Goal: Transaction & Acquisition: Purchase product/service

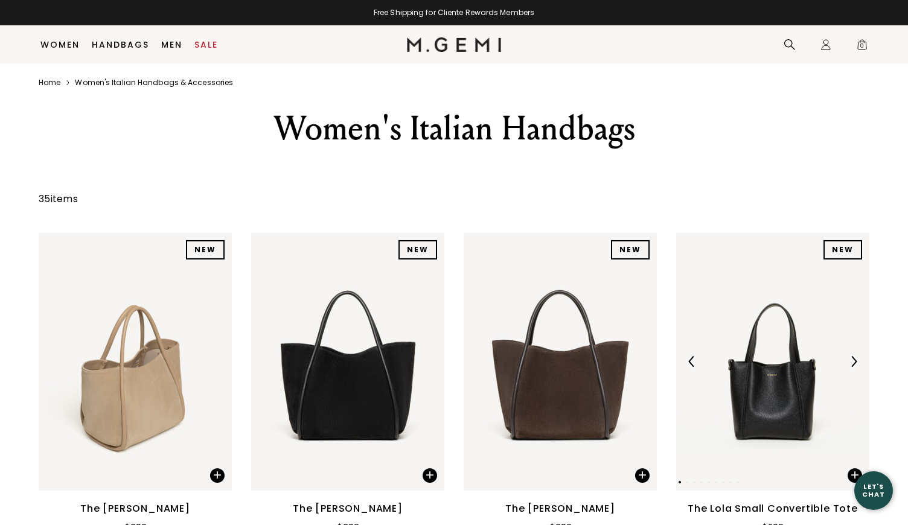
scroll to position [105, 0]
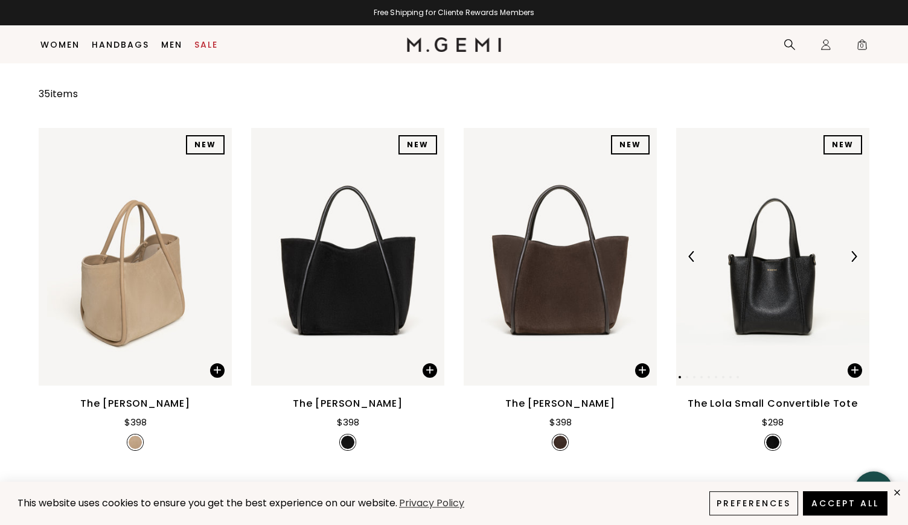
click at [851, 262] on img at bounding box center [853, 256] width 11 height 11
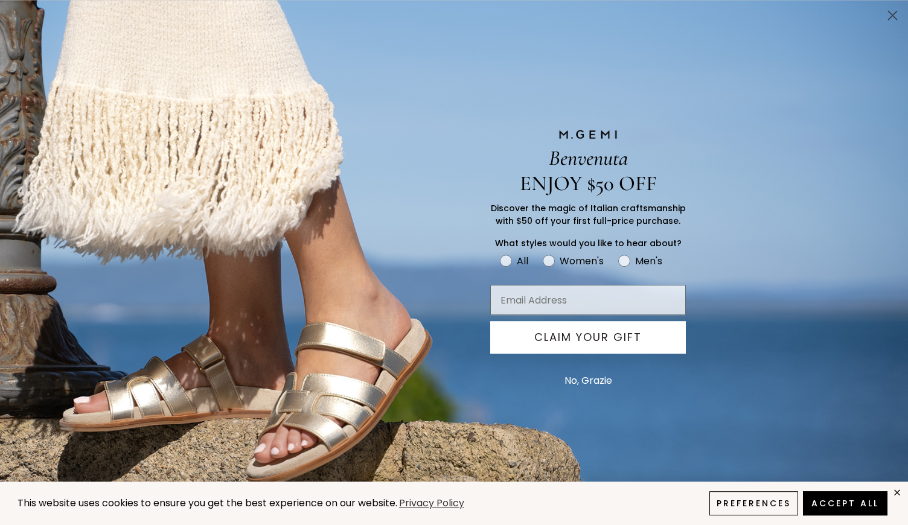
click at [893, 18] on circle "Close dialog" at bounding box center [892, 15] width 20 height 20
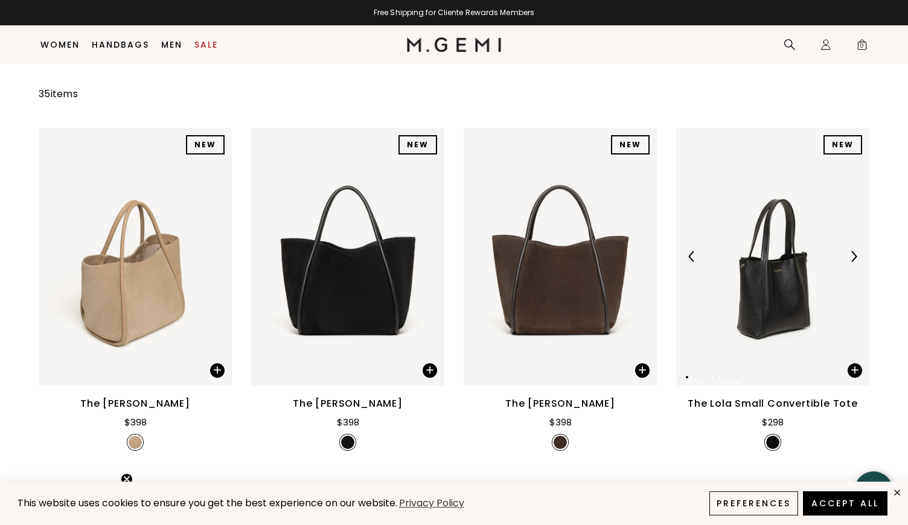
click at [852, 262] on img at bounding box center [853, 256] width 11 height 11
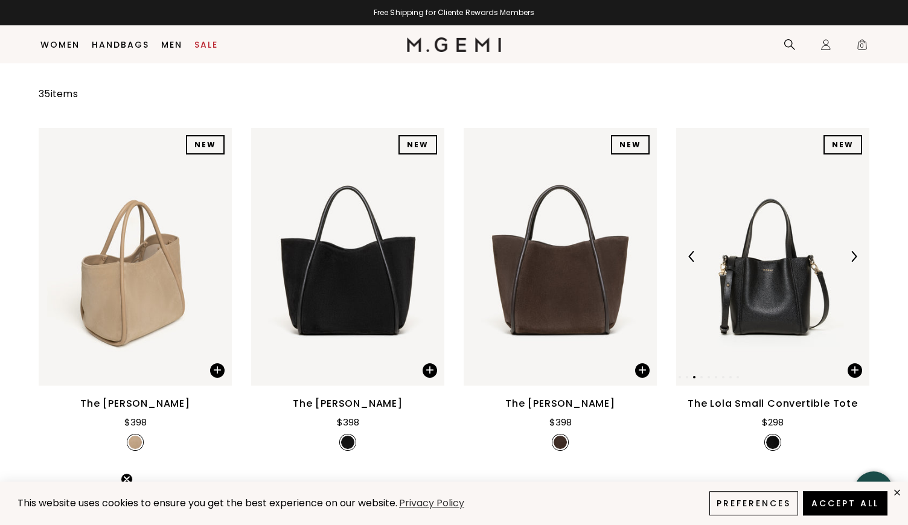
click at [852, 262] on img at bounding box center [853, 256] width 11 height 11
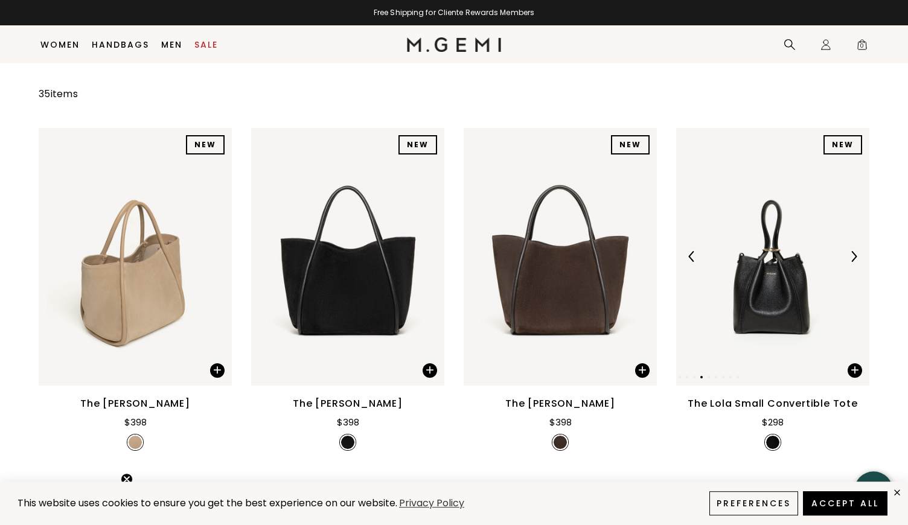
click at [852, 262] on img at bounding box center [853, 256] width 11 height 11
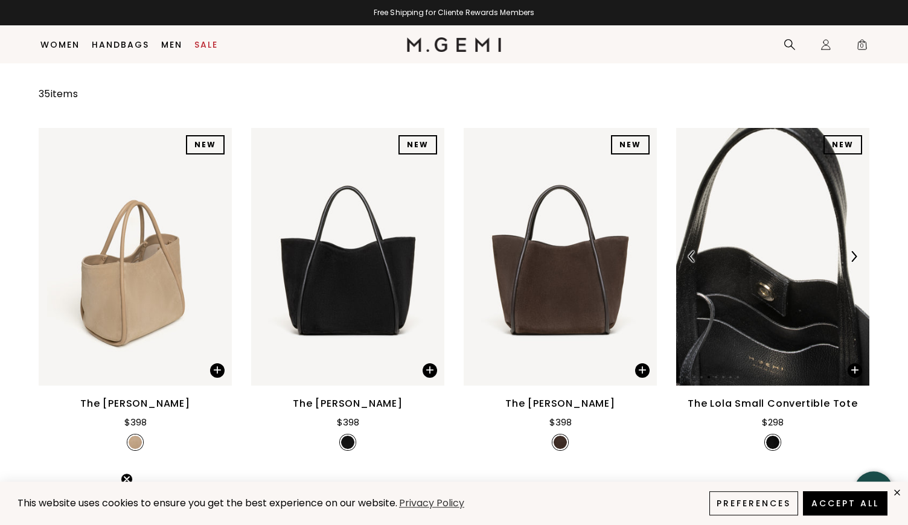
click at [852, 262] on img at bounding box center [853, 256] width 11 height 11
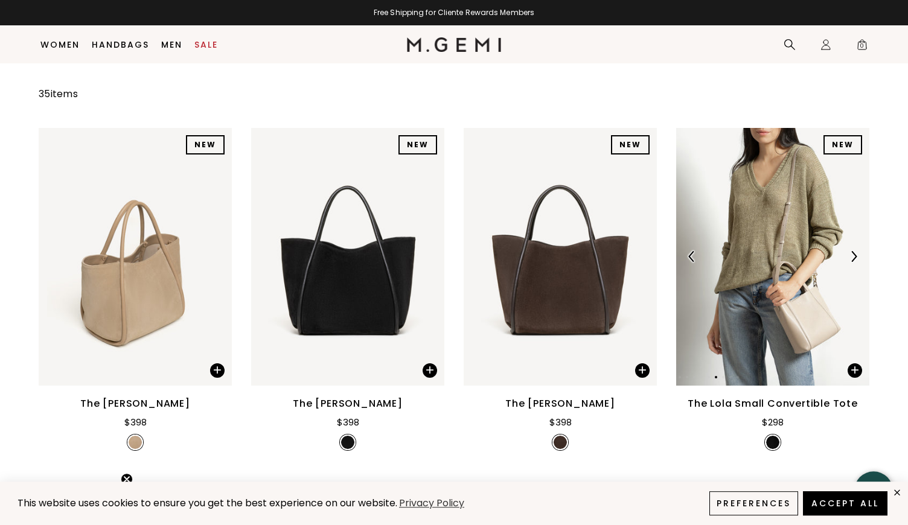
click at [852, 262] on img at bounding box center [853, 256] width 11 height 11
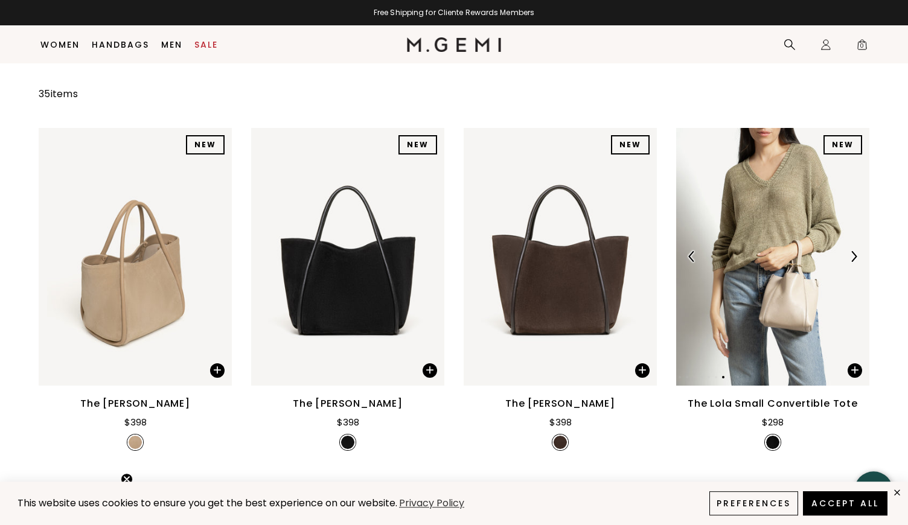
click at [852, 262] on img at bounding box center [853, 256] width 11 height 11
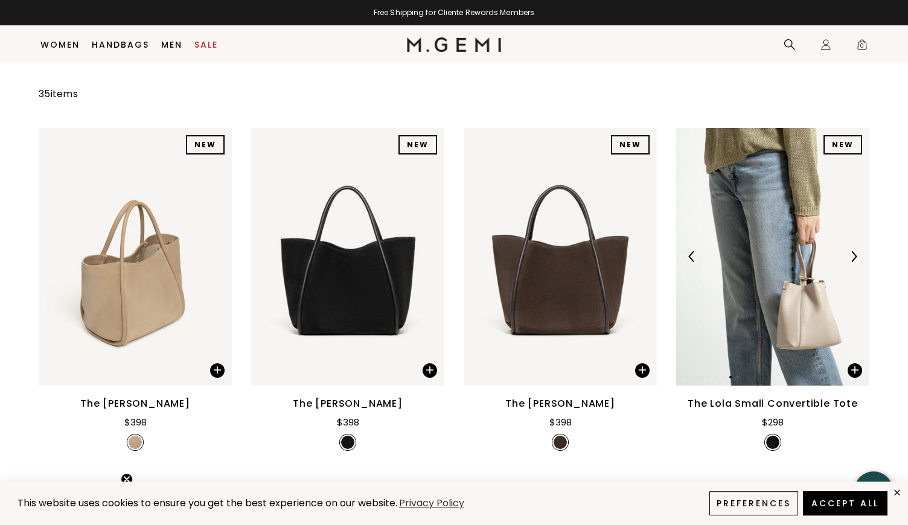
click at [852, 262] on img at bounding box center [853, 256] width 11 height 11
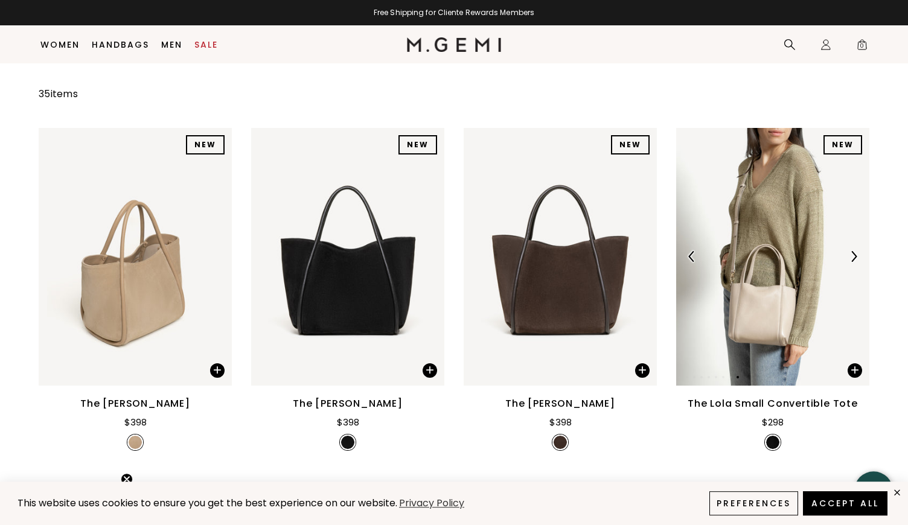
click at [852, 262] on img at bounding box center [853, 256] width 11 height 11
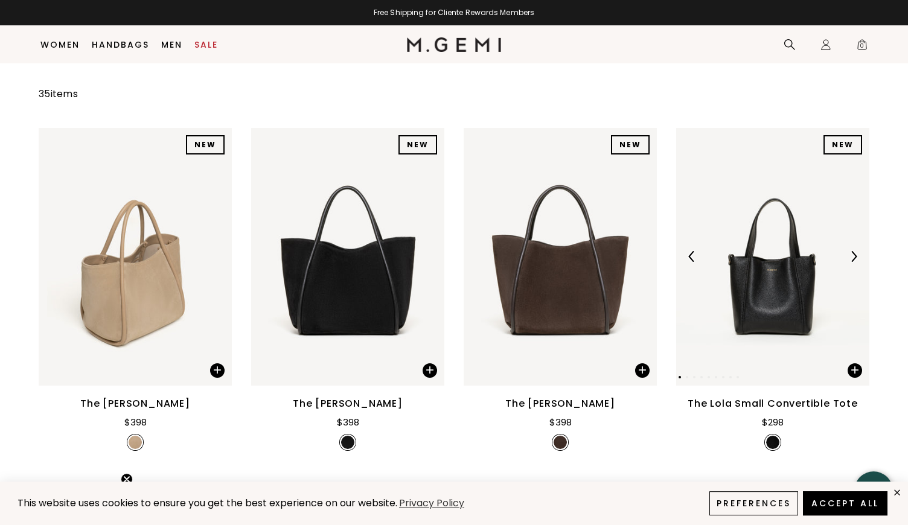
click at [852, 262] on img at bounding box center [853, 256] width 11 height 11
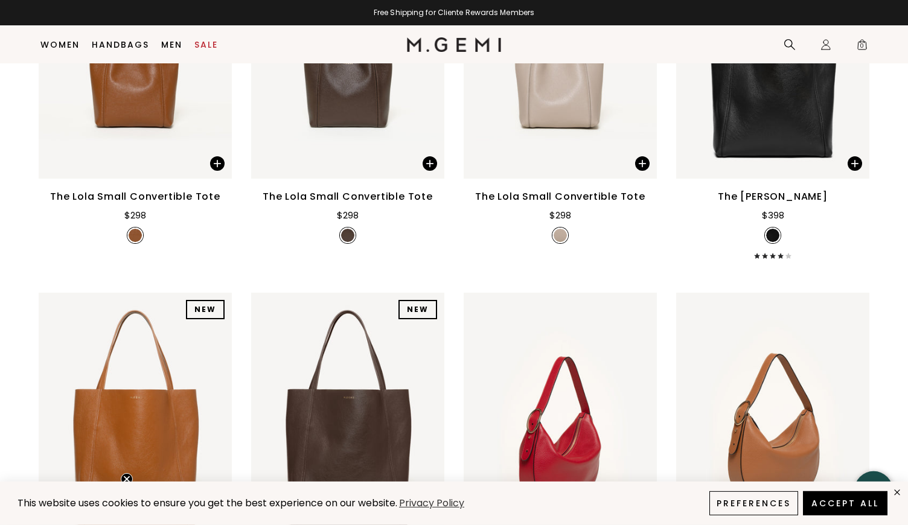
scroll to position [568, 0]
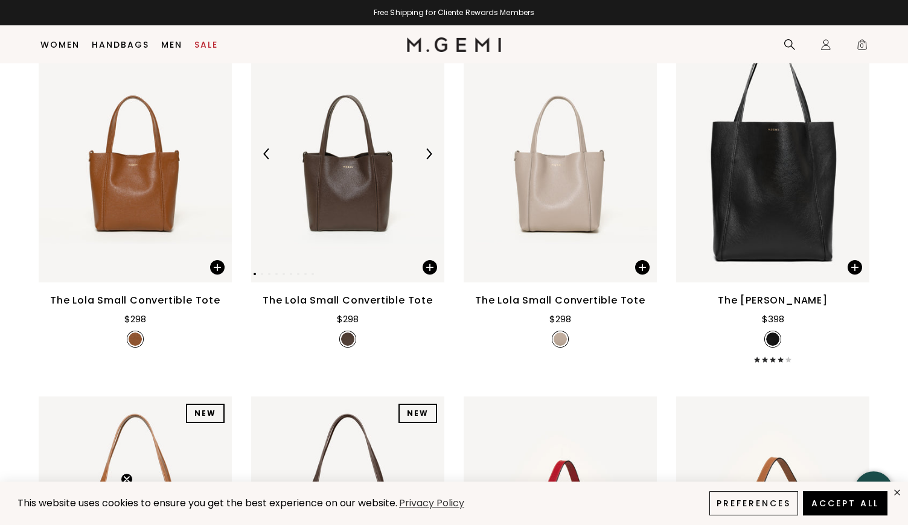
click at [433, 159] on img at bounding box center [428, 153] width 11 height 11
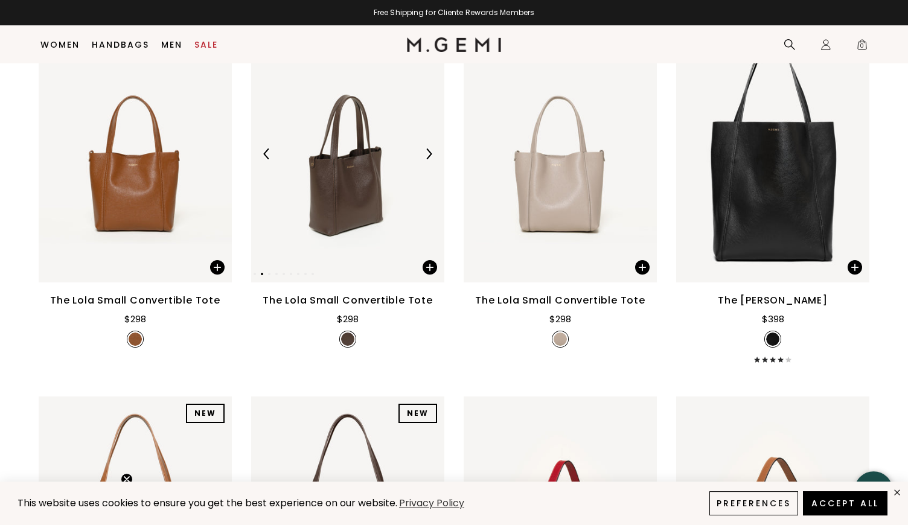
click at [433, 159] on img at bounding box center [428, 153] width 11 height 11
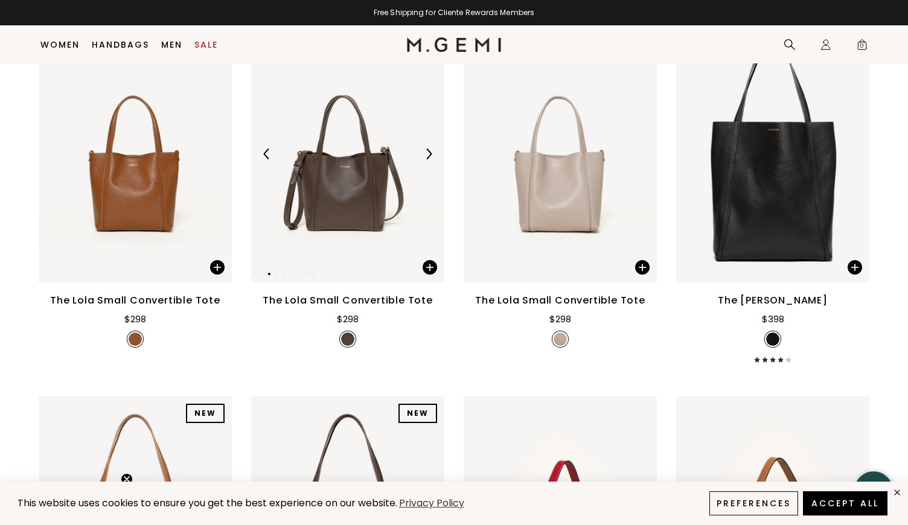
click at [433, 159] on img at bounding box center [428, 153] width 11 height 11
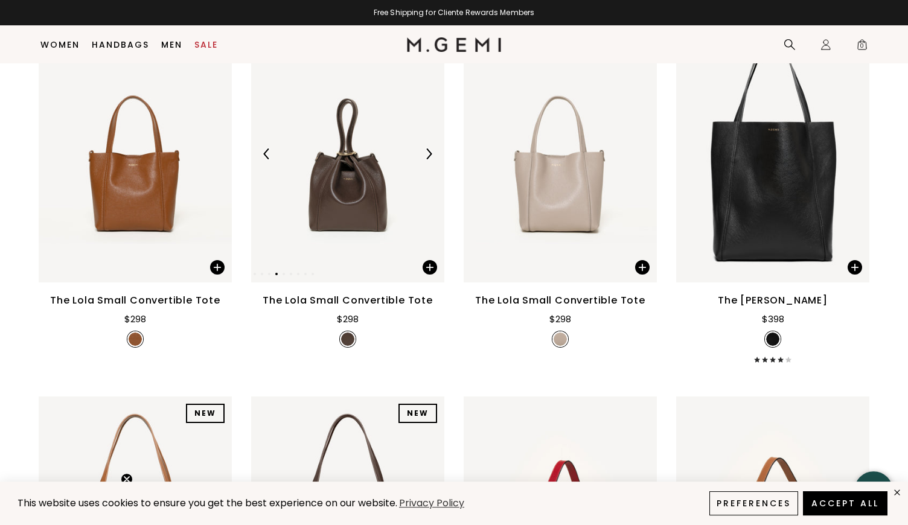
click at [433, 159] on img at bounding box center [428, 153] width 11 height 11
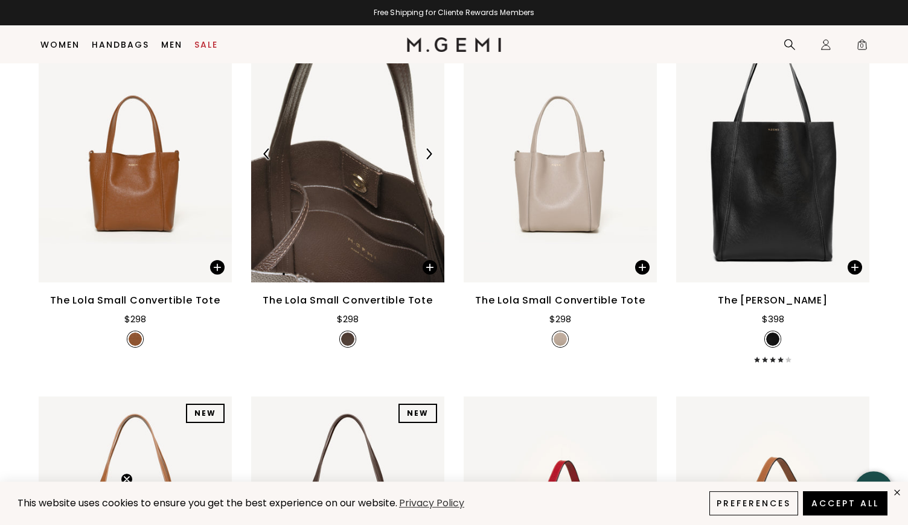
click at [433, 159] on img at bounding box center [428, 153] width 11 height 11
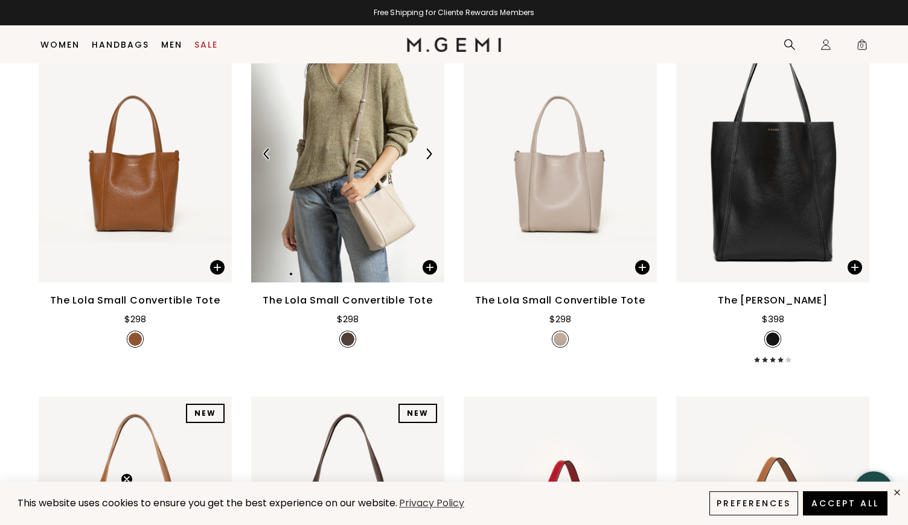
click at [433, 159] on img at bounding box center [428, 153] width 11 height 11
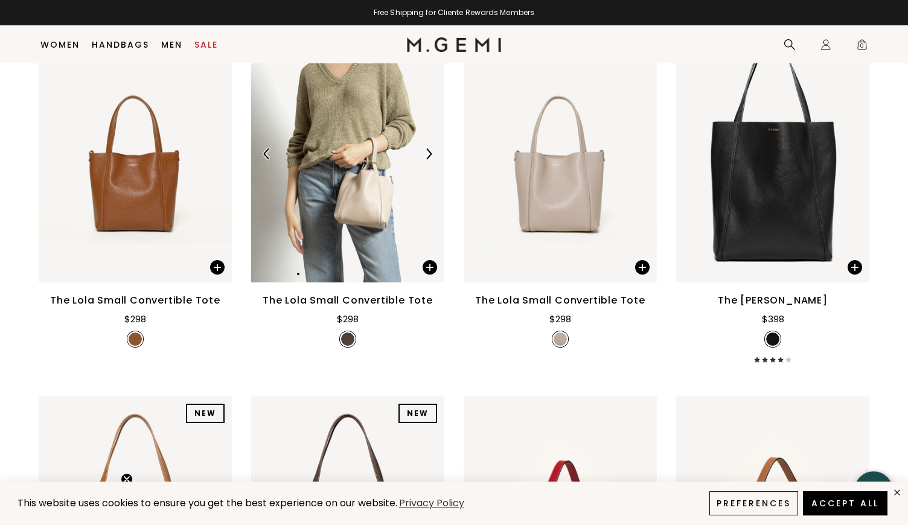
click at [433, 159] on img at bounding box center [428, 153] width 11 height 11
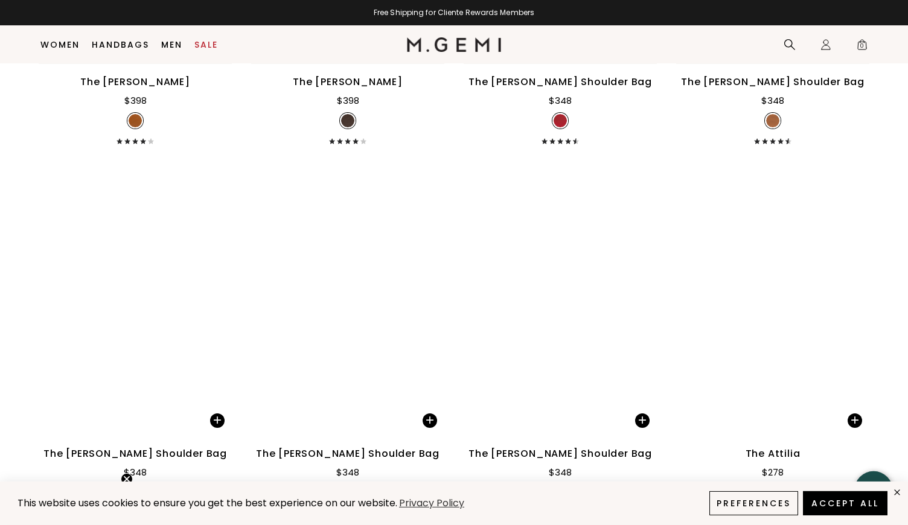
scroll to position [1286, 0]
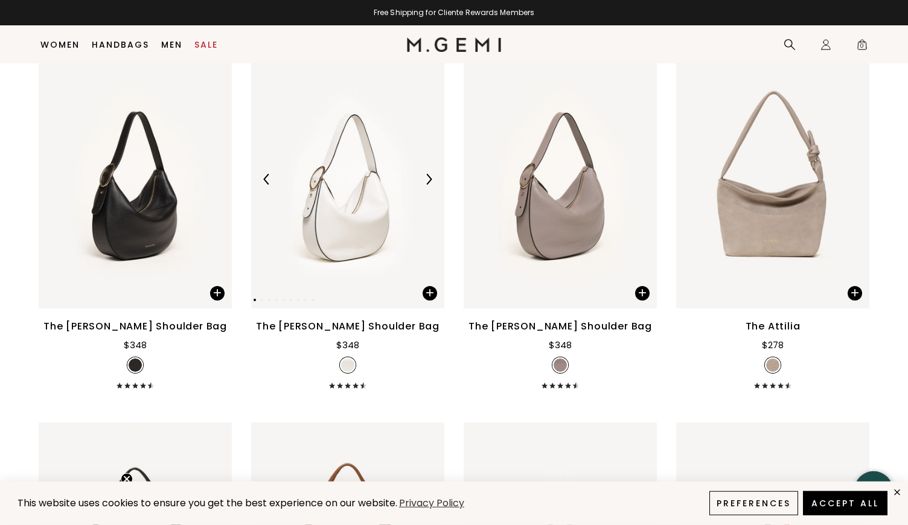
click at [431, 185] on img at bounding box center [428, 179] width 11 height 11
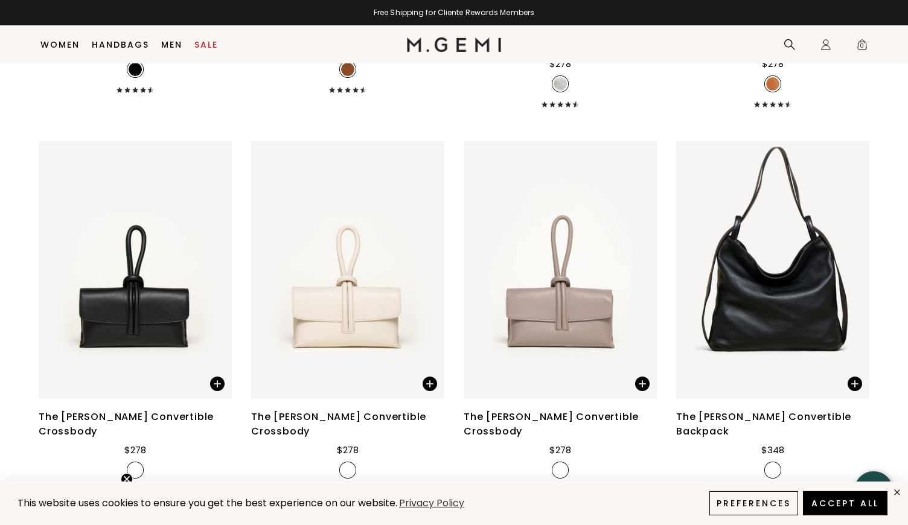
scroll to position [2030, 0]
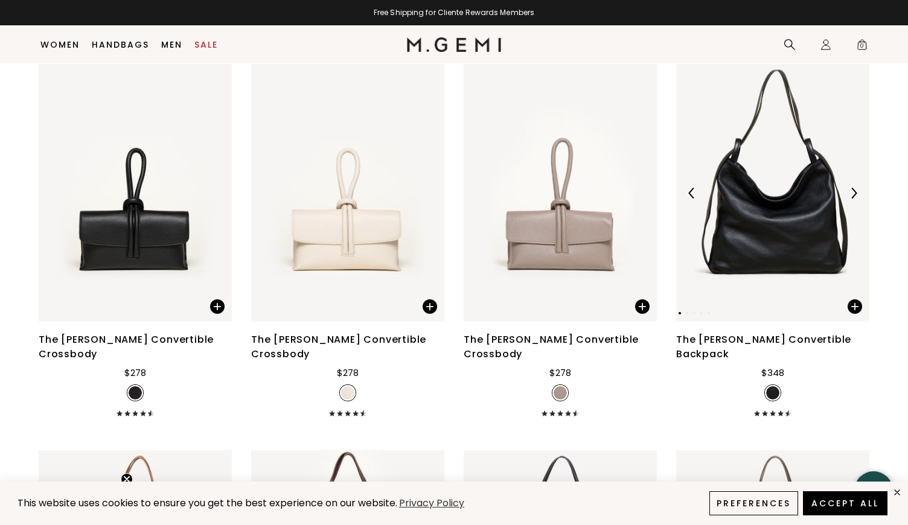
click at [858, 199] on img at bounding box center [853, 193] width 11 height 11
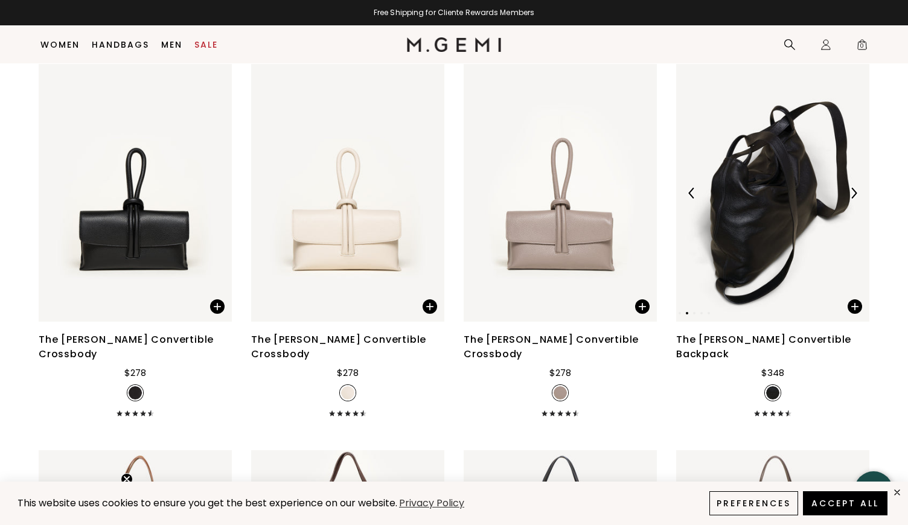
click at [858, 199] on img at bounding box center [853, 193] width 11 height 11
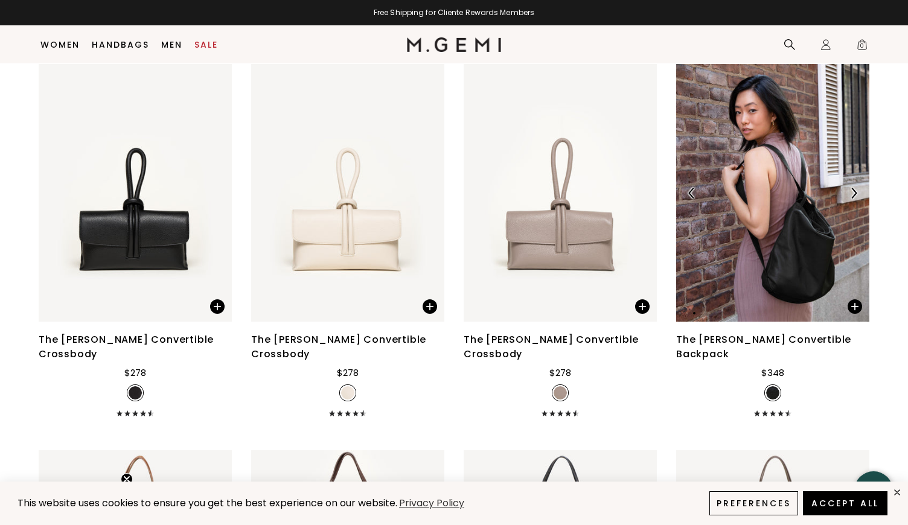
click at [858, 199] on img at bounding box center [853, 193] width 11 height 11
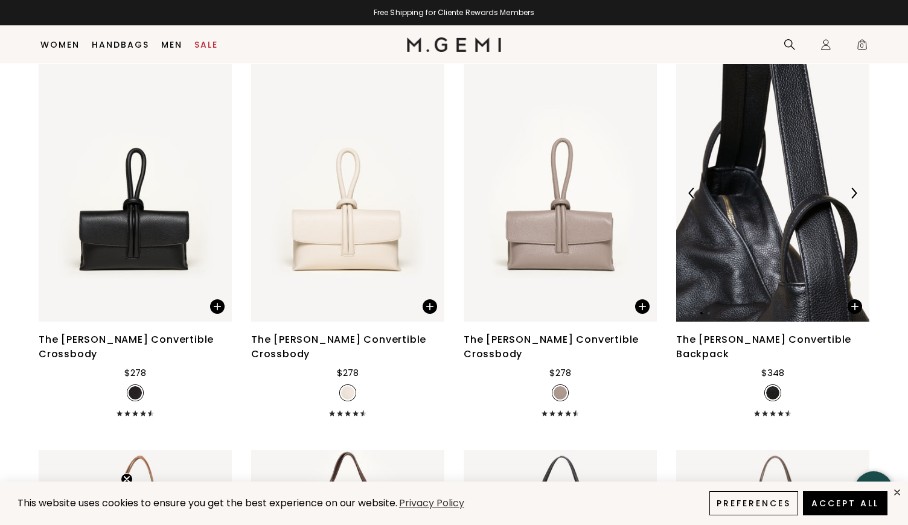
click at [858, 199] on img at bounding box center [853, 193] width 11 height 11
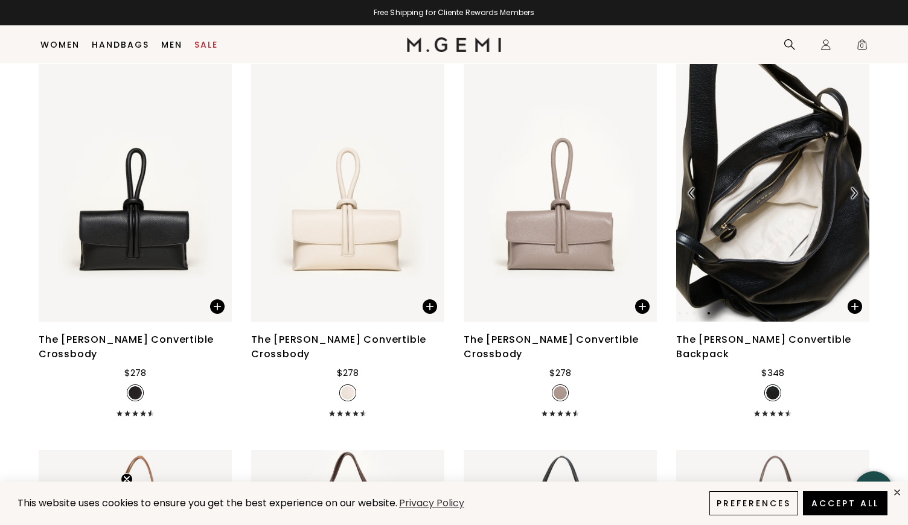
click at [858, 199] on img at bounding box center [853, 193] width 11 height 11
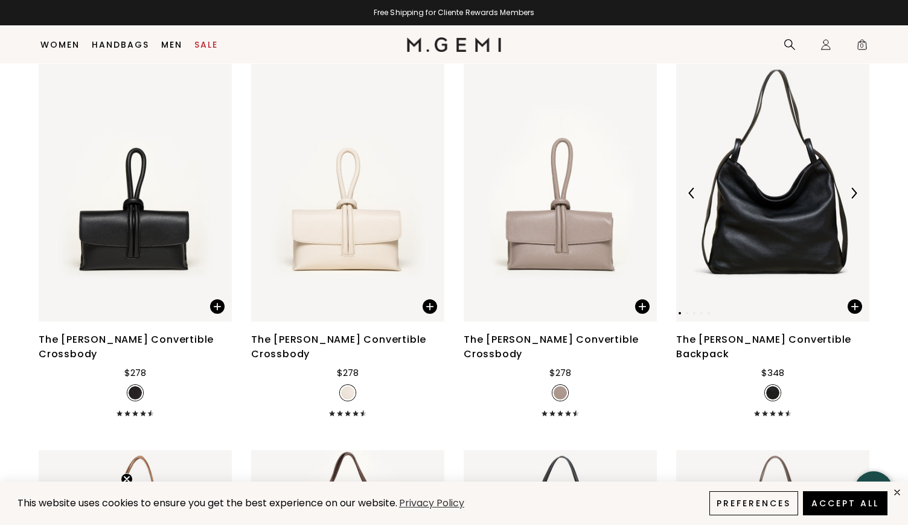
click at [858, 199] on img at bounding box center [853, 193] width 11 height 11
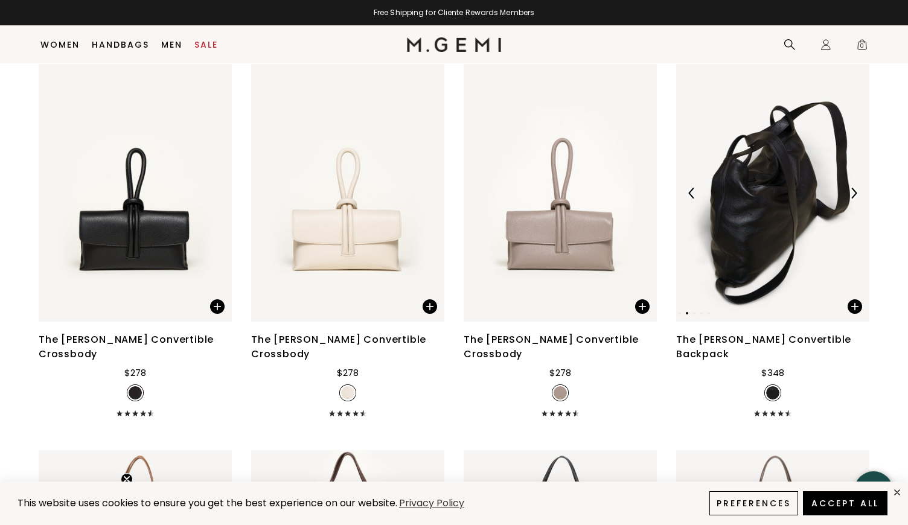
click at [858, 199] on img at bounding box center [853, 193] width 11 height 11
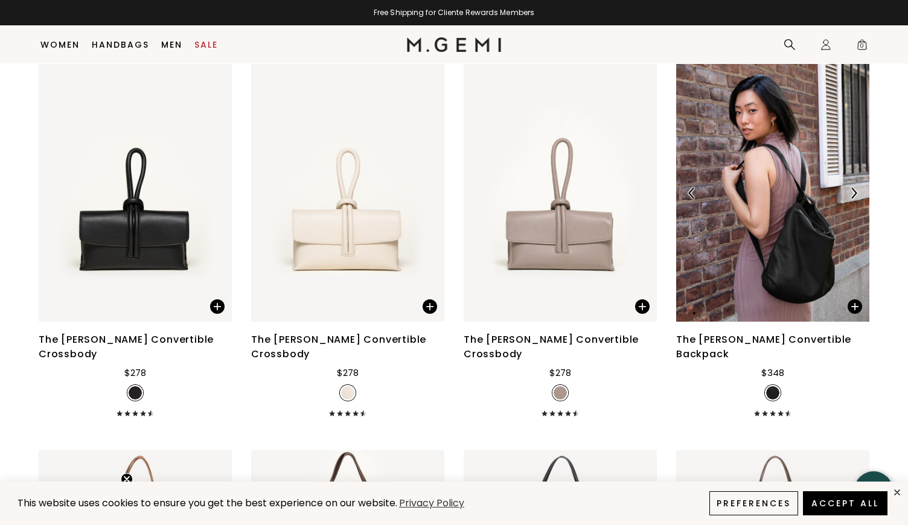
click at [858, 199] on img at bounding box center [853, 193] width 11 height 11
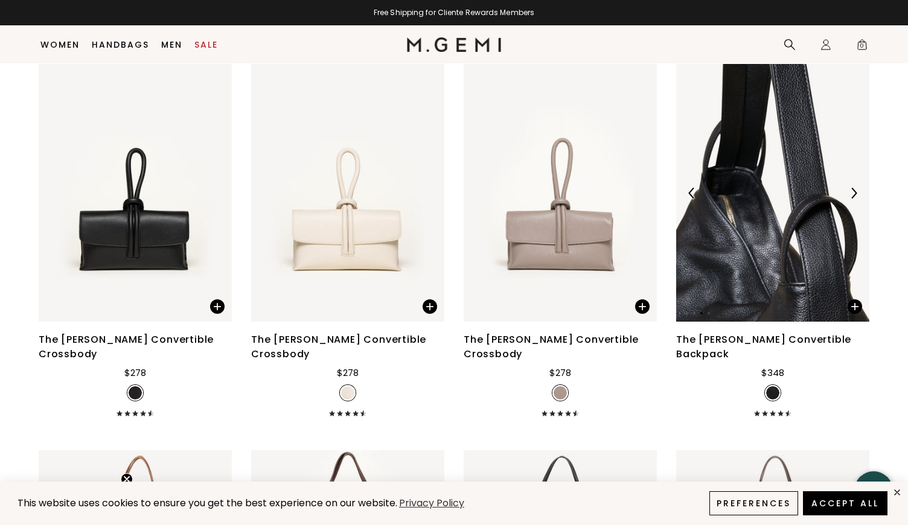
click at [858, 199] on img at bounding box center [853, 193] width 11 height 11
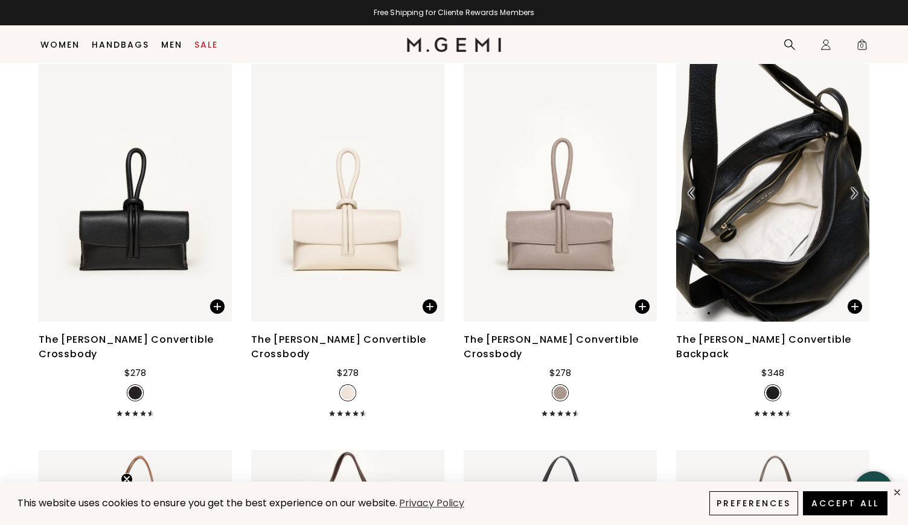
click at [858, 199] on img at bounding box center [853, 193] width 11 height 11
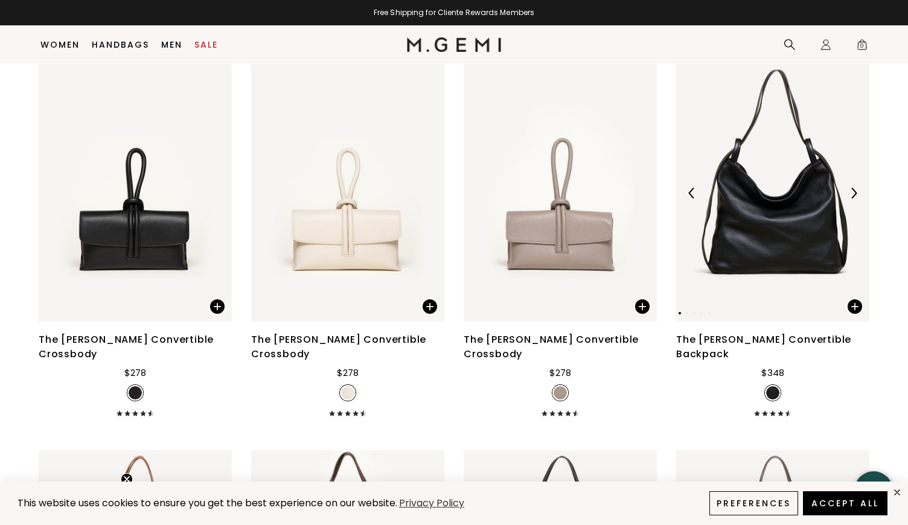
click at [858, 199] on img at bounding box center [853, 193] width 11 height 11
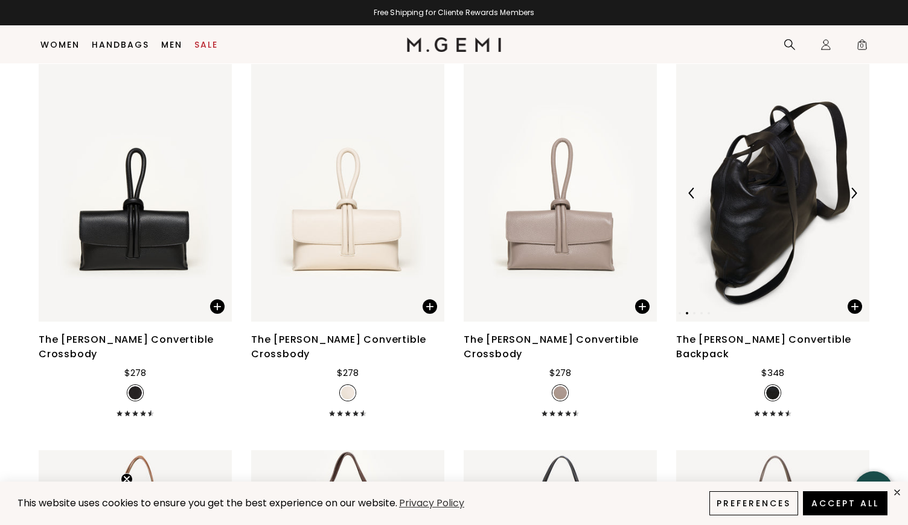
click at [858, 199] on img at bounding box center [853, 193] width 11 height 11
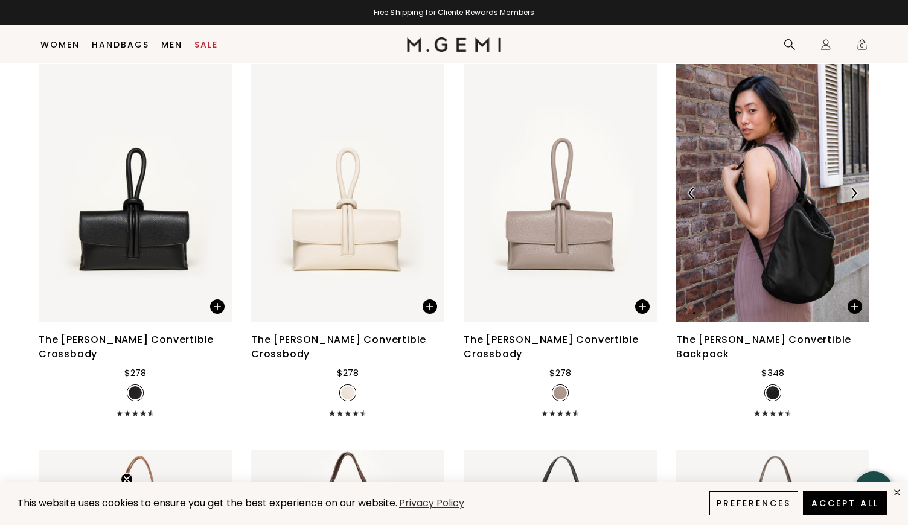
click at [858, 199] on img at bounding box center [853, 193] width 11 height 11
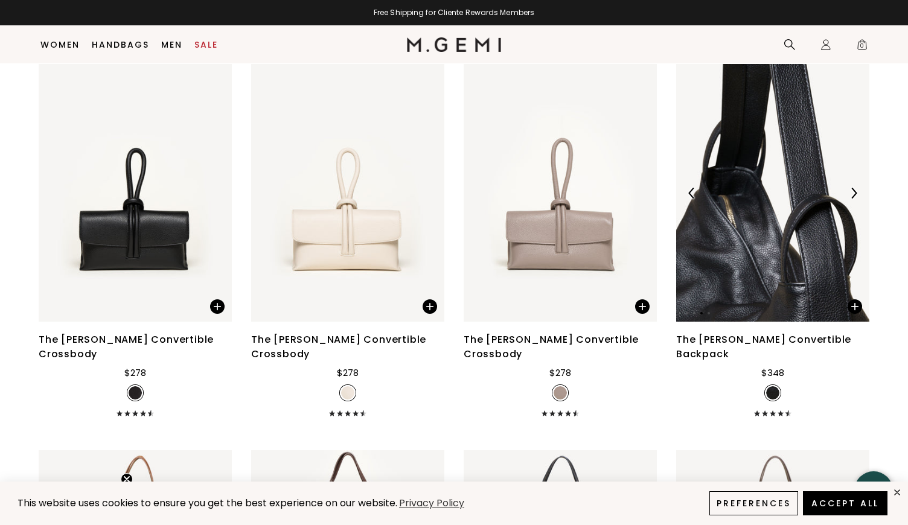
click at [858, 199] on img at bounding box center [853, 193] width 11 height 11
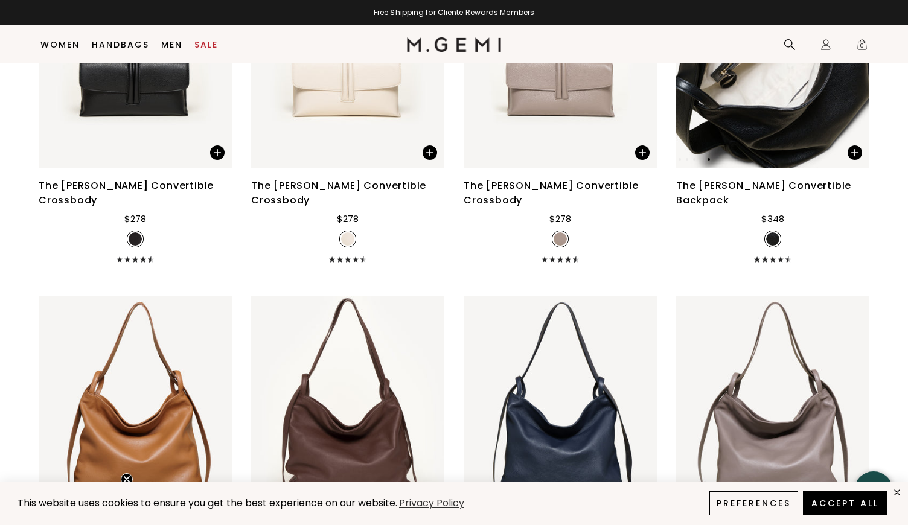
scroll to position [2176, 0]
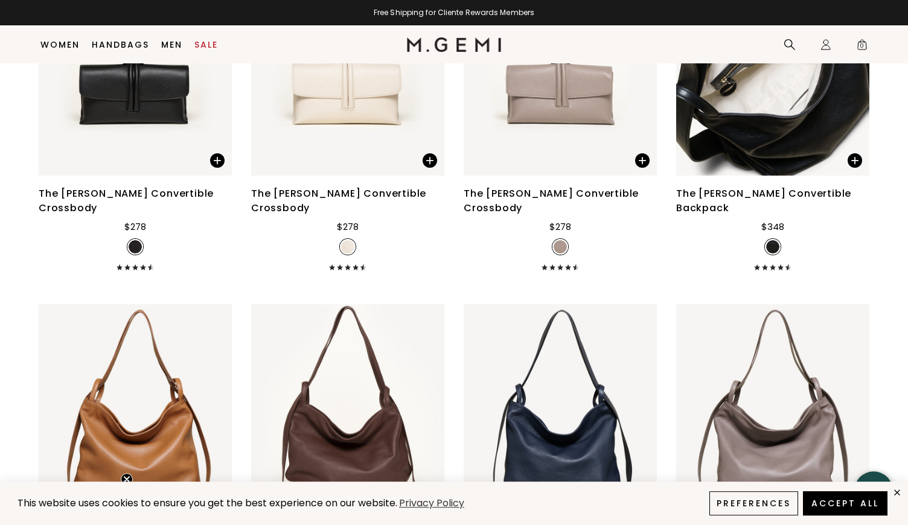
click at [794, 208] on div "The [PERSON_NAME] Convertible Backpack" at bounding box center [772, 200] width 193 height 29
click at [743, 155] on img at bounding box center [772, 47] width 193 height 258
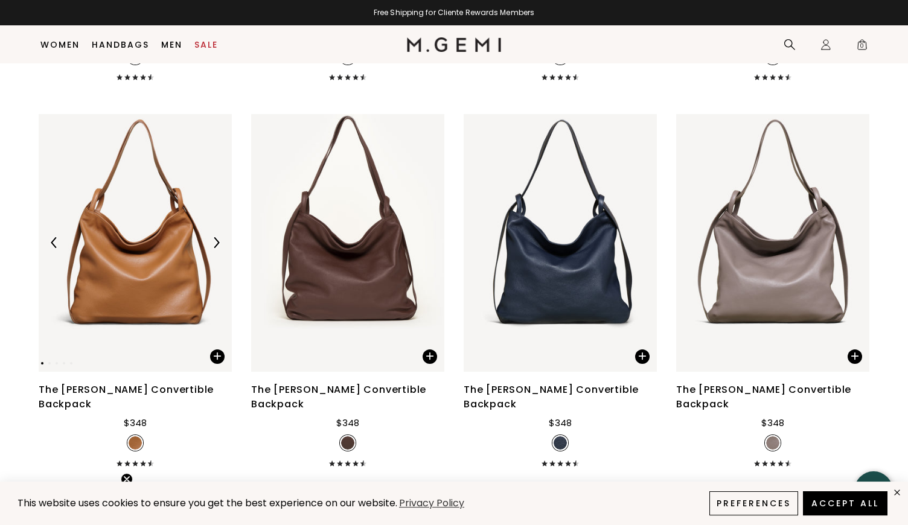
scroll to position [2389, 0]
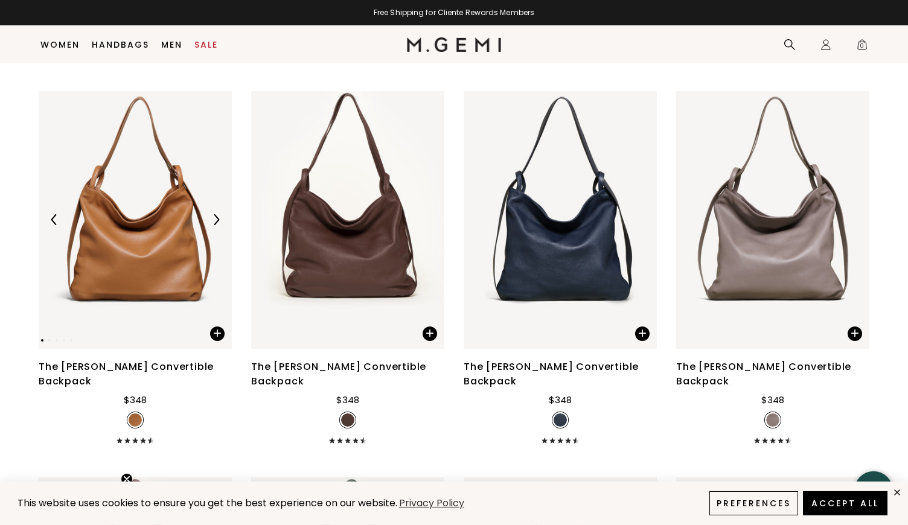
click at [182, 271] on img at bounding box center [135, 220] width 193 height 258
click at [145, 380] on div "The [PERSON_NAME] Convertible Backpack" at bounding box center [135, 374] width 193 height 29
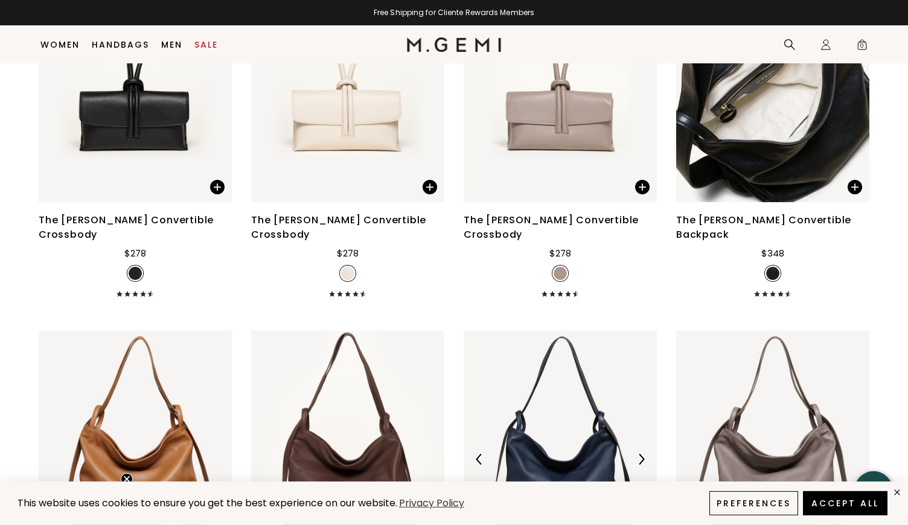
scroll to position [2141, 0]
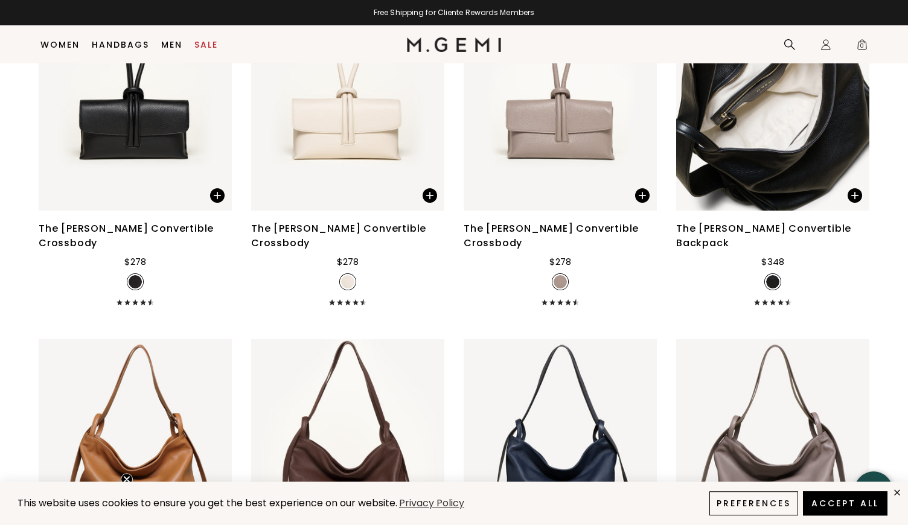
click at [763, 238] on div "The [PERSON_NAME] Convertible Backpack" at bounding box center [772, 235] width 193 height 29
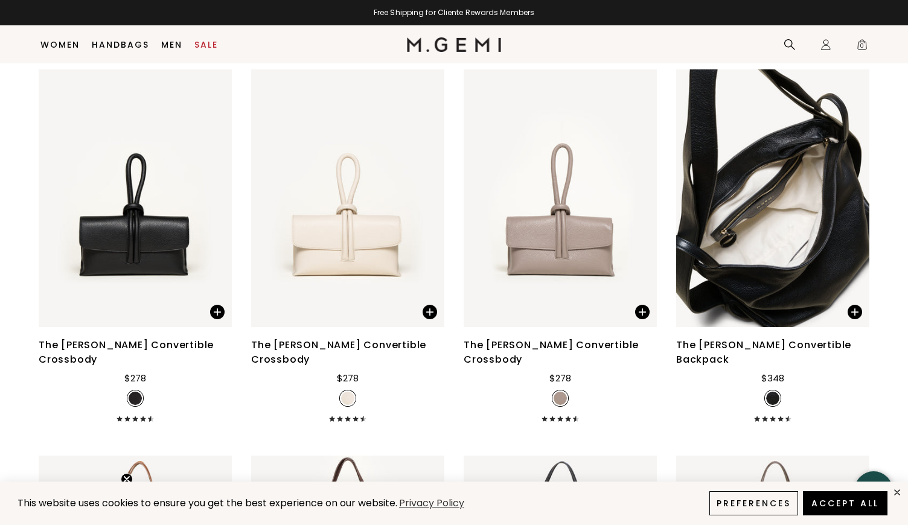
scroll to position [2023, 0]
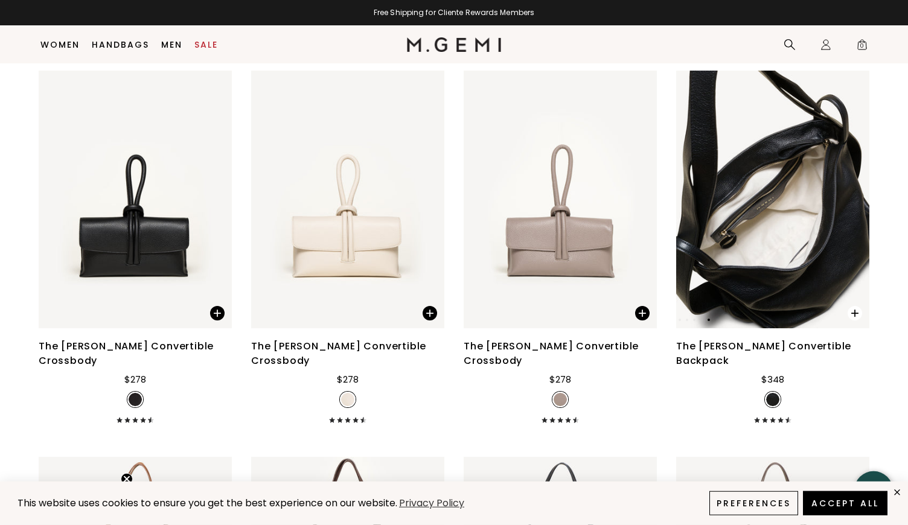
click at [862, 327] on span at bounding box center [848, 310] width 42 height 38
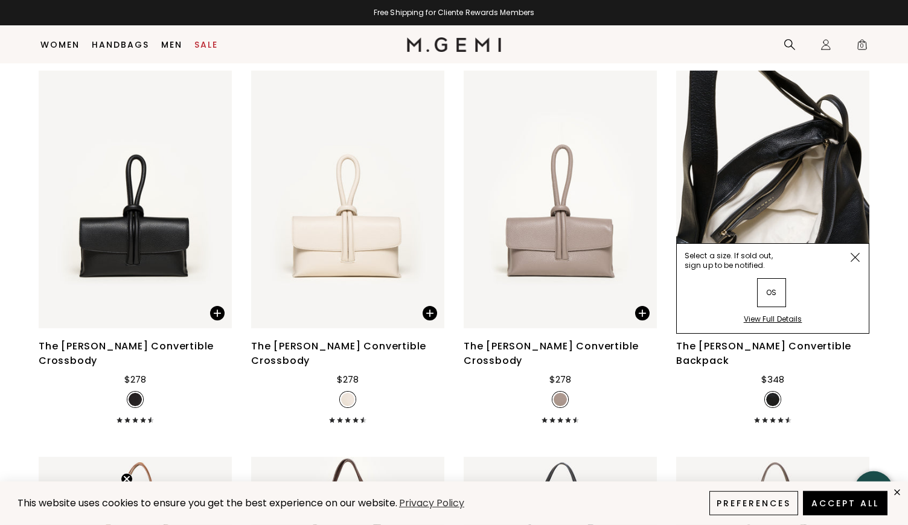
click at [783, 333] on div "View Full Details" at bounding box center [772, 323] width 59 height 19
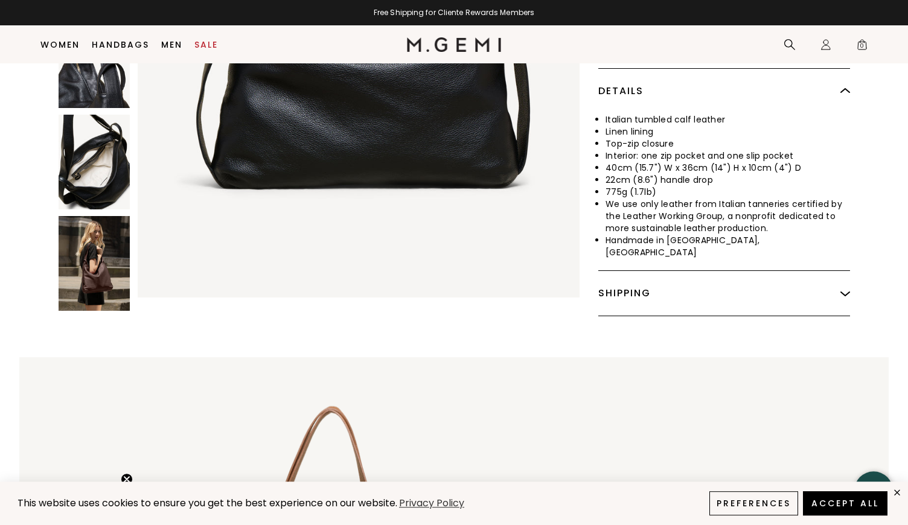
scroll to position [548, 0]
click at [95, 222] on img at bounding box center [94, 263] width 71 height 95
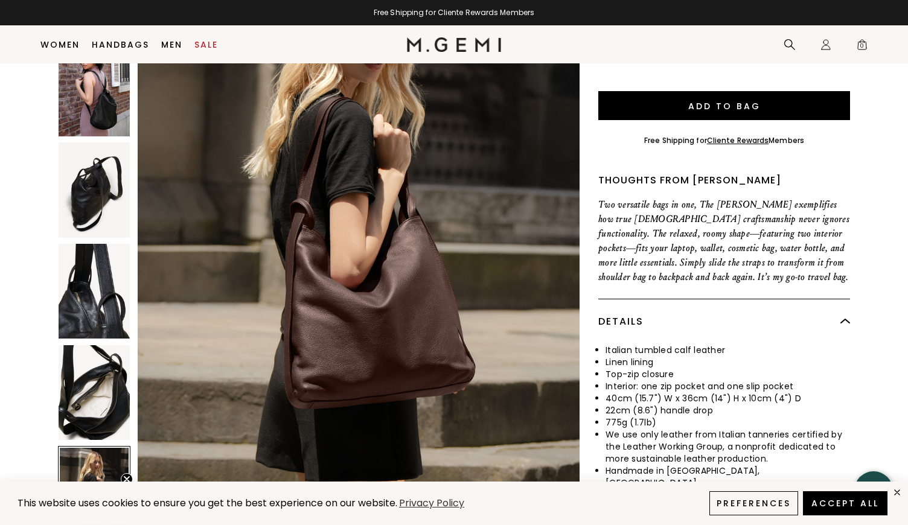
scroll to position [295, 0]
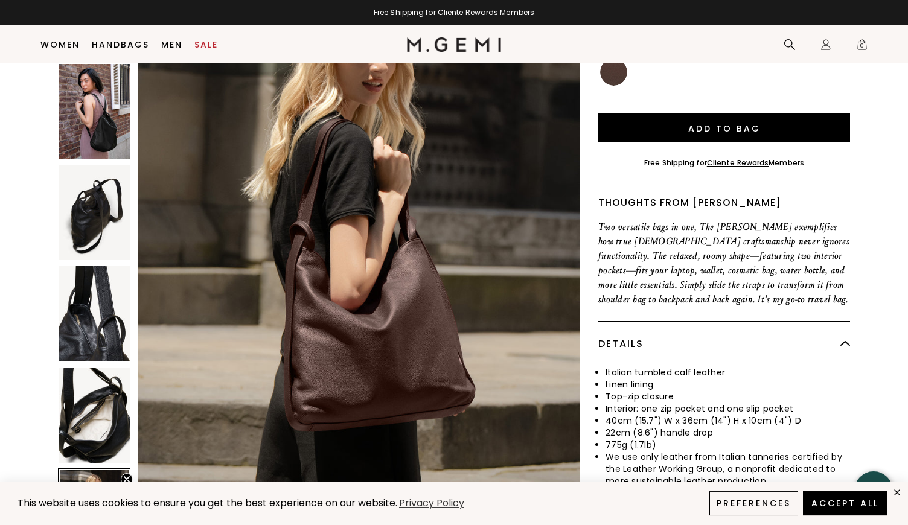
click at [90, 368] on img at bounding box center [94, 415] width 71 height 95
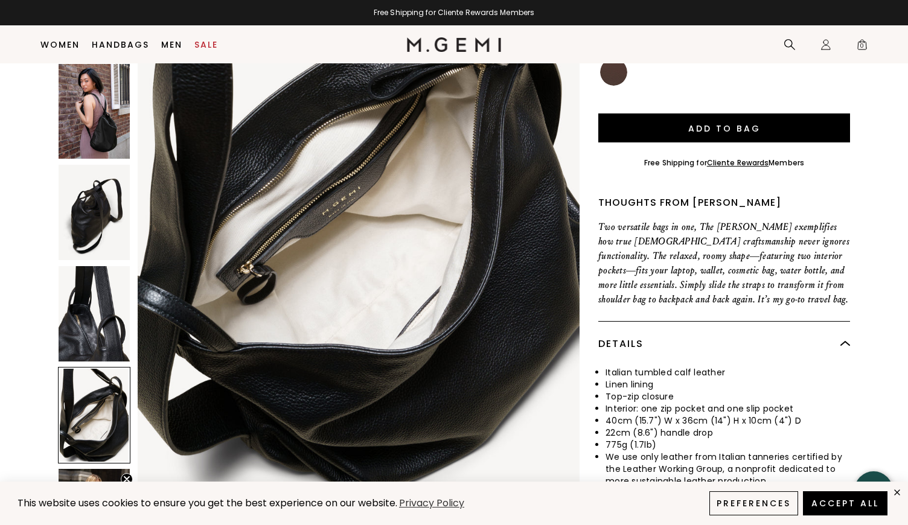
click at [106, 270] on img at bounding box center [94, 313] width 71 height 95
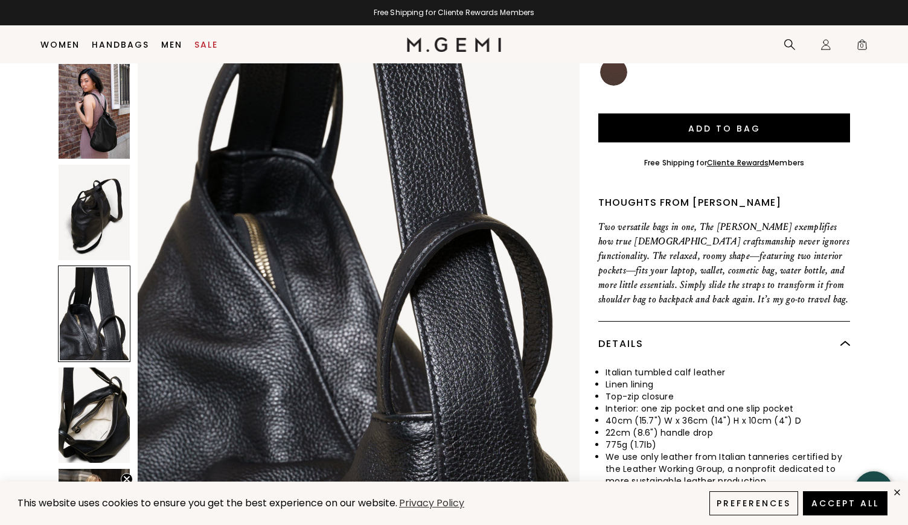
click at [107, 186] on img at bounding box center [94, 212] width 71 height 95
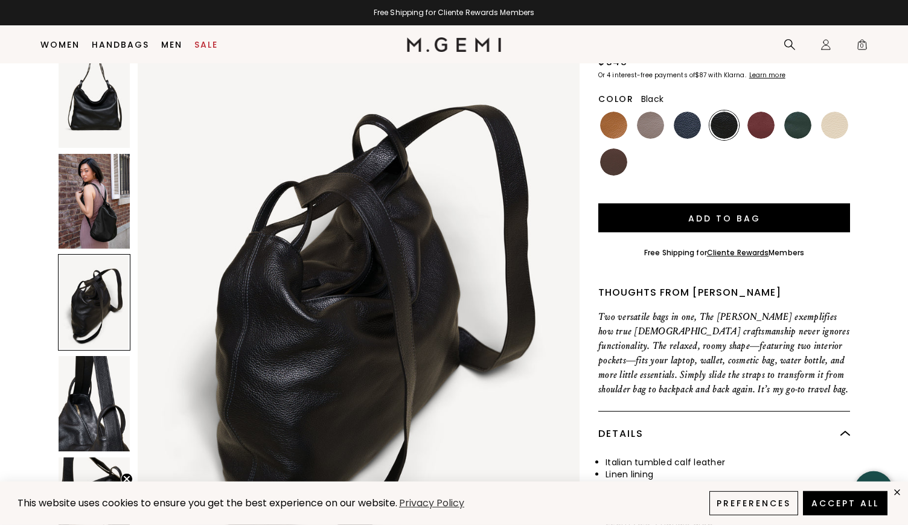
scroll to position [205, 0]
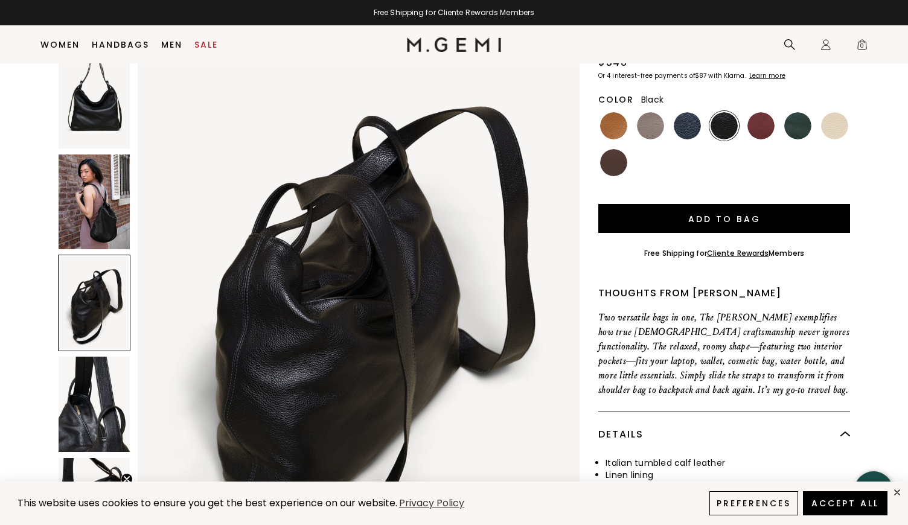
click at [106, 154] on img at bounding box center [94, 201] width 71 height 95
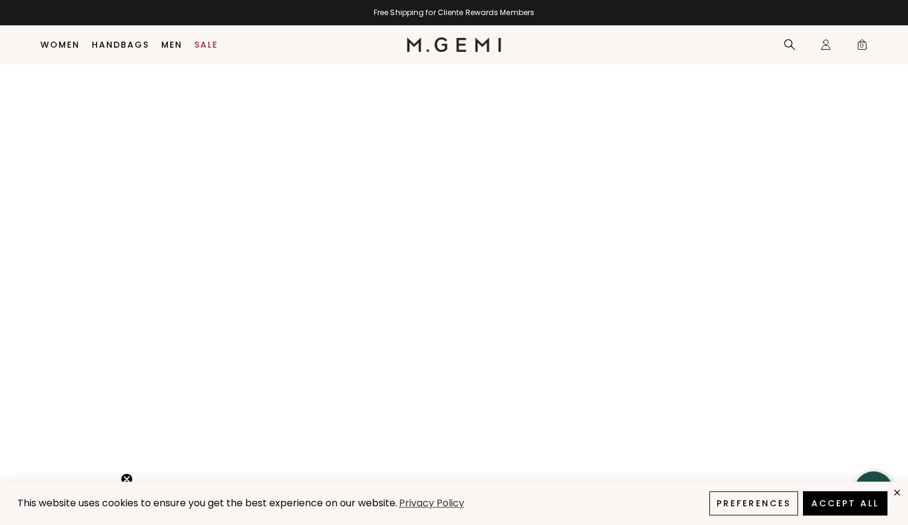
scroll to position [1548, 0]
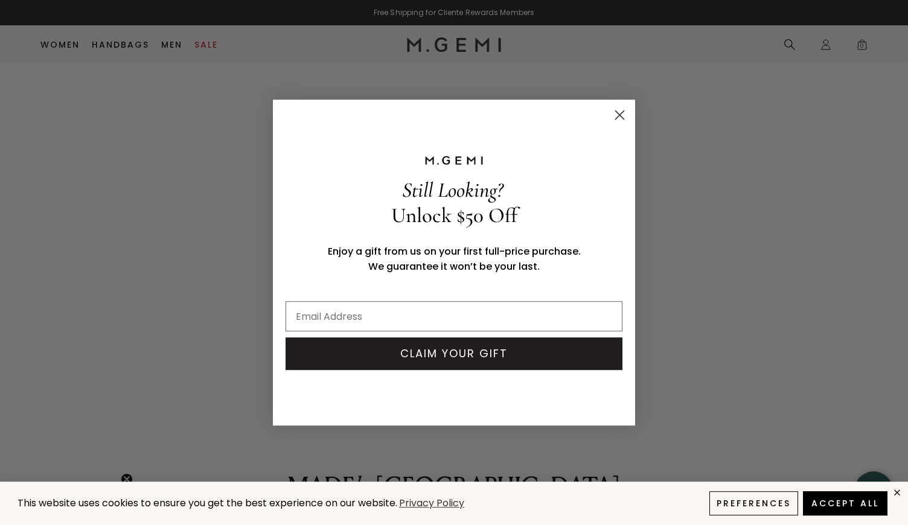
click at [623, 113] on circle "Close dialog" at bounding box center [620, 115] width 20 height 20
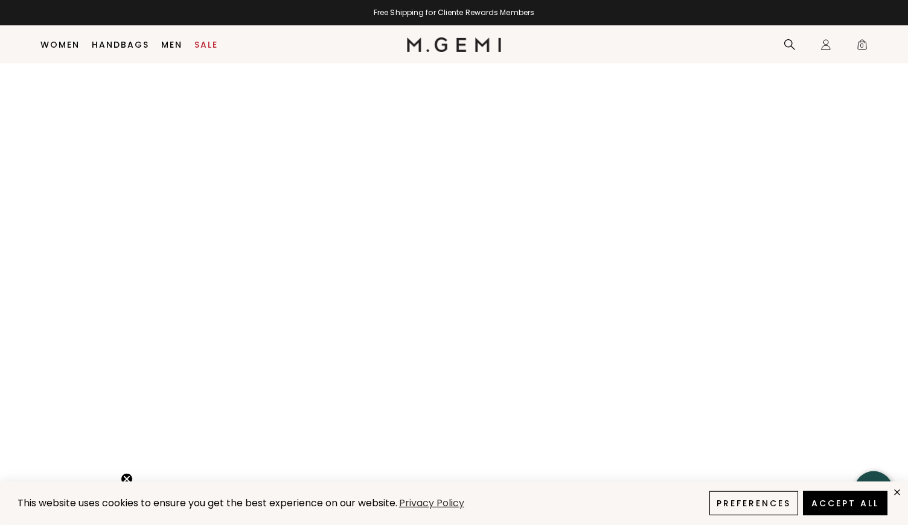
scroll to position [1418, 0]
